Goal: Task Accomplishment & Management: Manage account settings

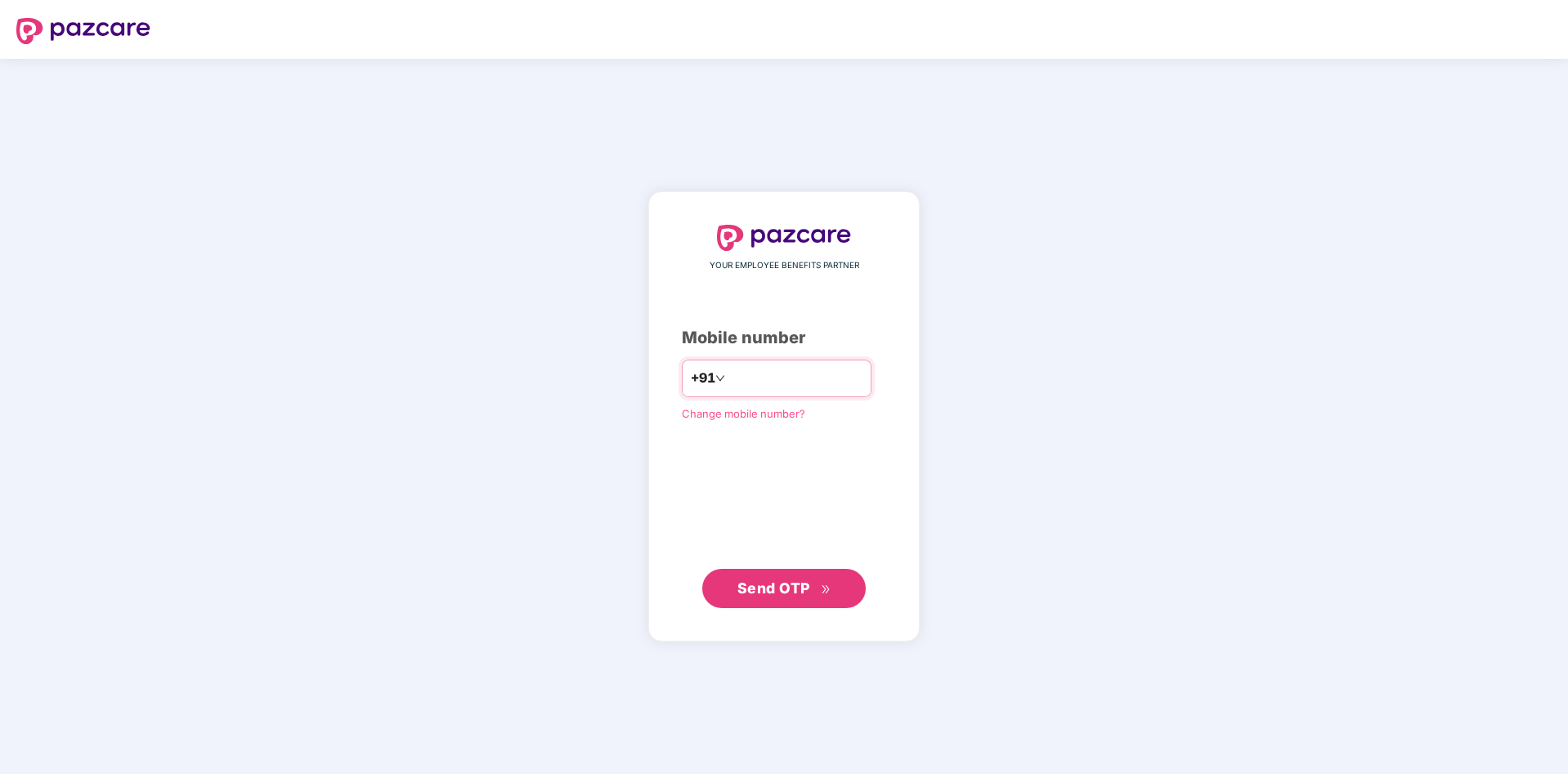
type input "**********"
click at [811, 594] on span "Send OTP" at bounding box center [784, 589] width 94 height 23
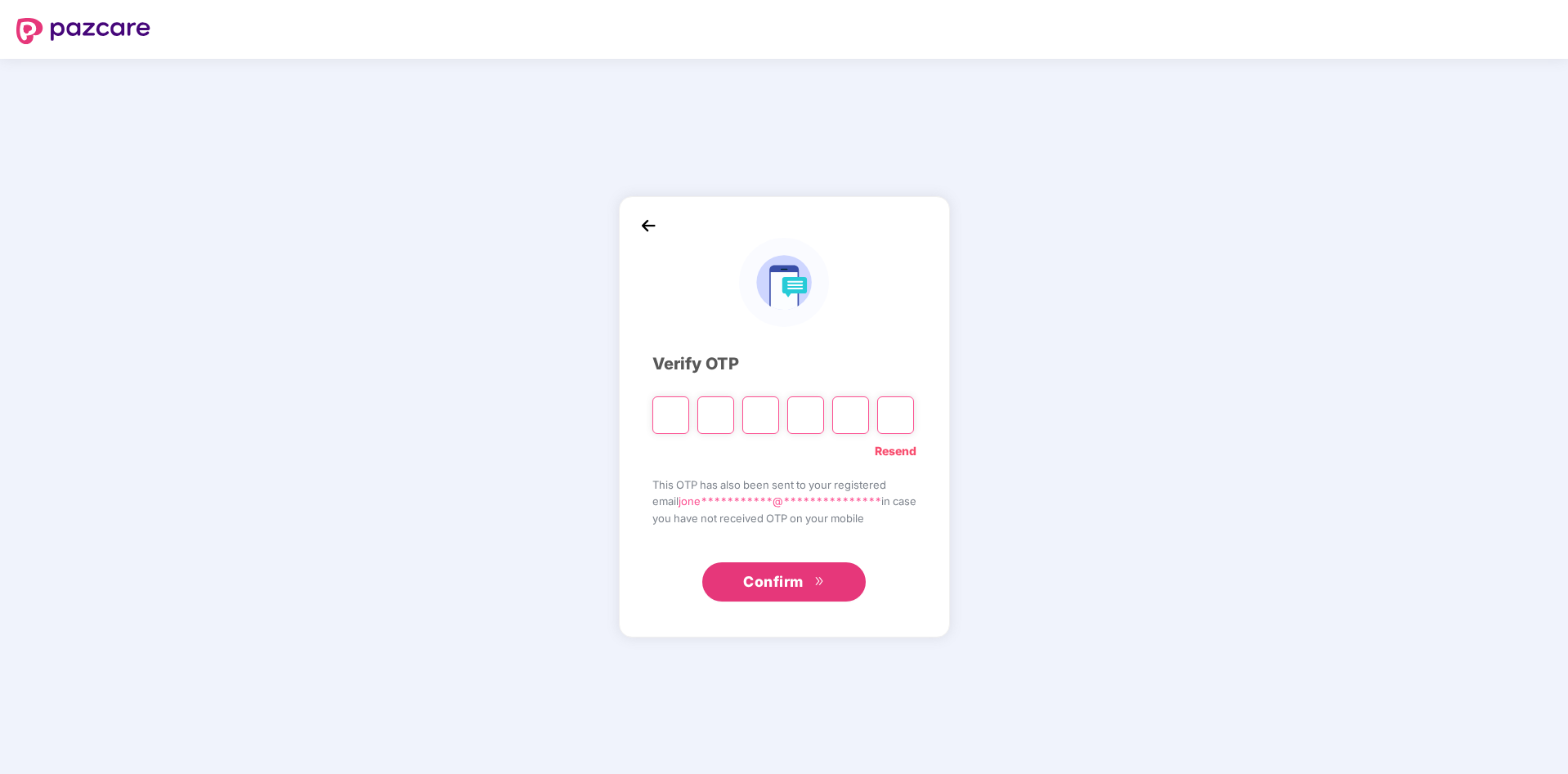
type input "*"
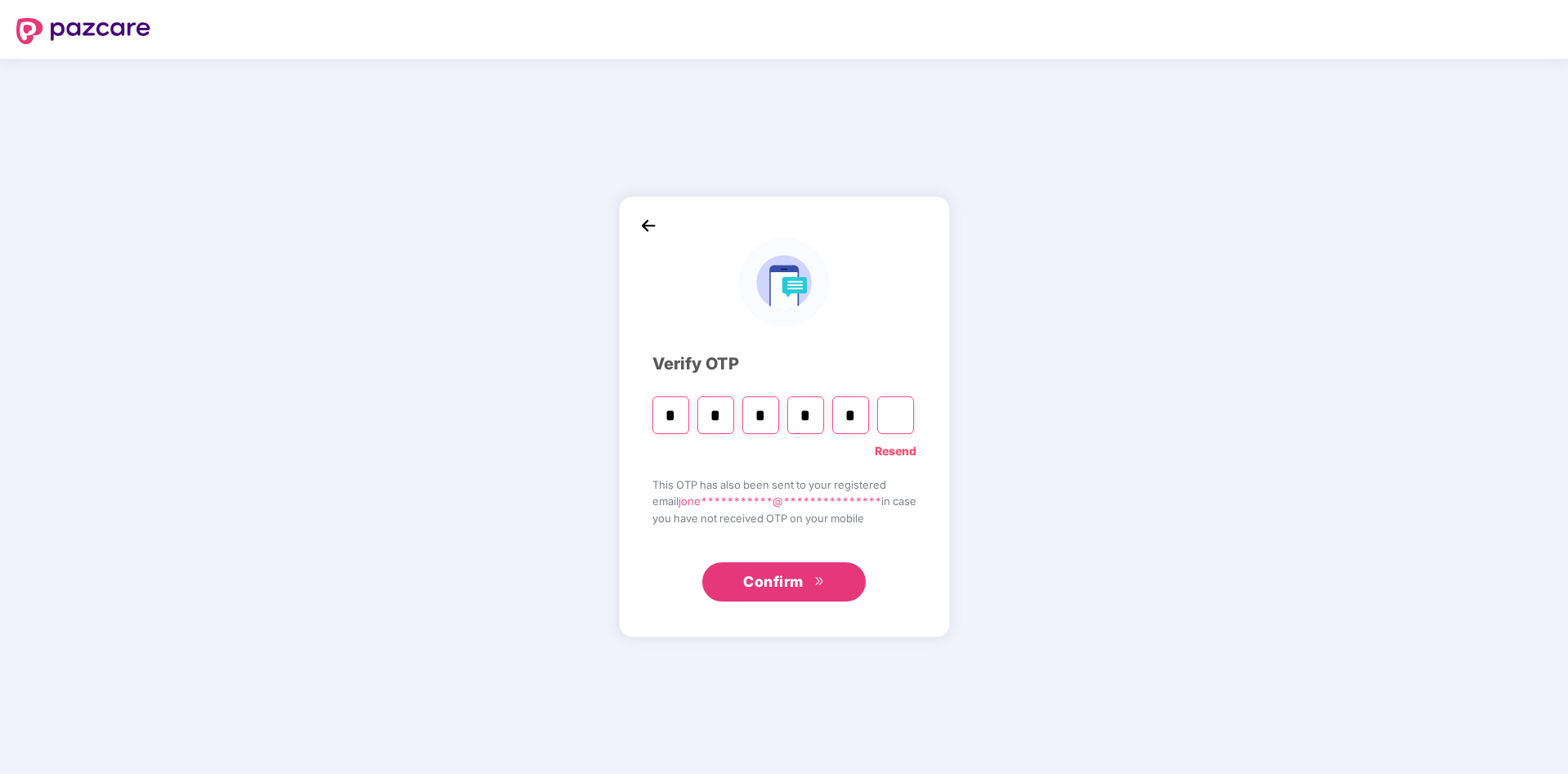
type input "*"
